Goal: Transaction & Acquisition: Purchase product/service

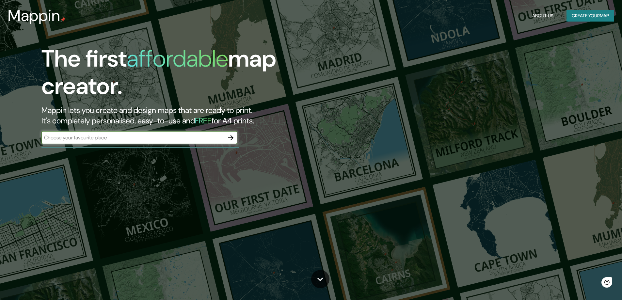
click at [120, 144] on div "​" at bounding box center [139, 138] width 196 height 14
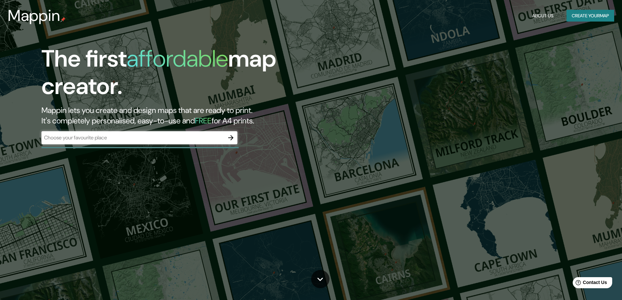
click at [117, 142] on div "​" at bounding box center [139, 137] width 196 height 13
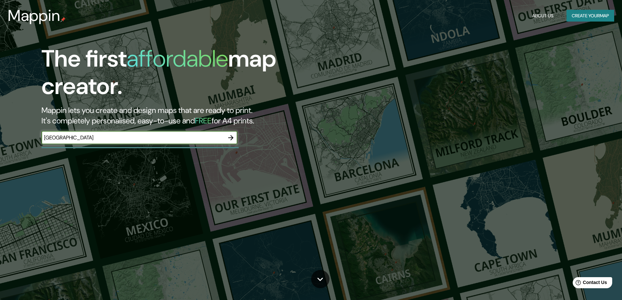
type input "[GEOGRAPHIC_DATA]"
click at [122, 141] on input "[GEOGRAPHIC_DATA]" at bounding box center [132, 138] width 183 height 8
drag, startPoint x: 122, startPoint y: 141, endPoint x: 27, endPoint y: 140, distance: 94.4
click at [27, 140] on div "The first affordable map creator. Mappin lets you create and design maps that a…" at bounding box center [196, 98] width 373 height 106
click at [60, 136] on input "text" at bounding box center [132, 138] width 183 height 8
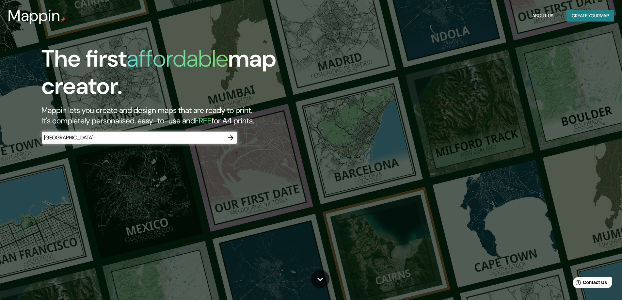
click at [60, 136] on input "Skopje" at bounding box center [132, 138] width 183 height 8
type input "Skopje"
click at [83, 143] on div "Skopje ​" at bounding box center [139, 137] width 196 height 13
click at [128, 141] on input "Skopje" at bounding box center [132, 138] width 183 height 8
type input "s"
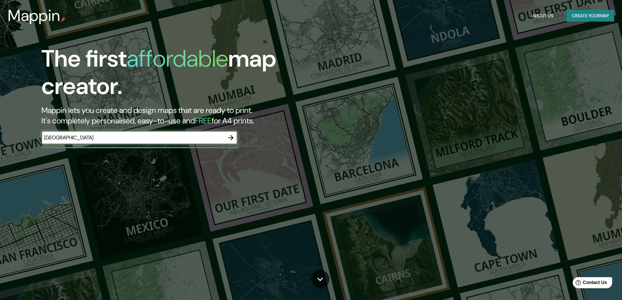
type input "[GEOGRAPHIC_DATA]"
